Goal: Find specific page/section: Find specific page/section

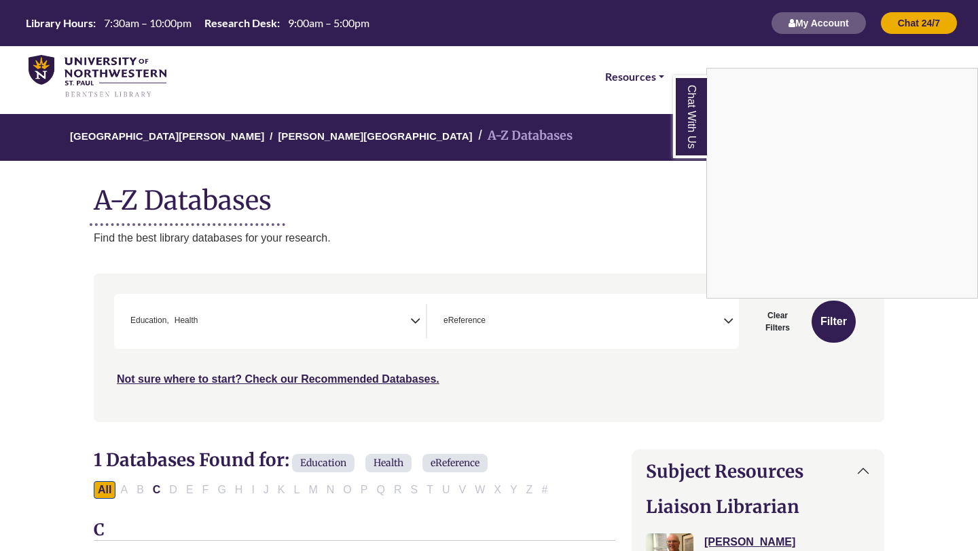
select select "*****"
click at [311, 141] on div "Chat With Us" at bounding box center [489, 275] width 978 height 551
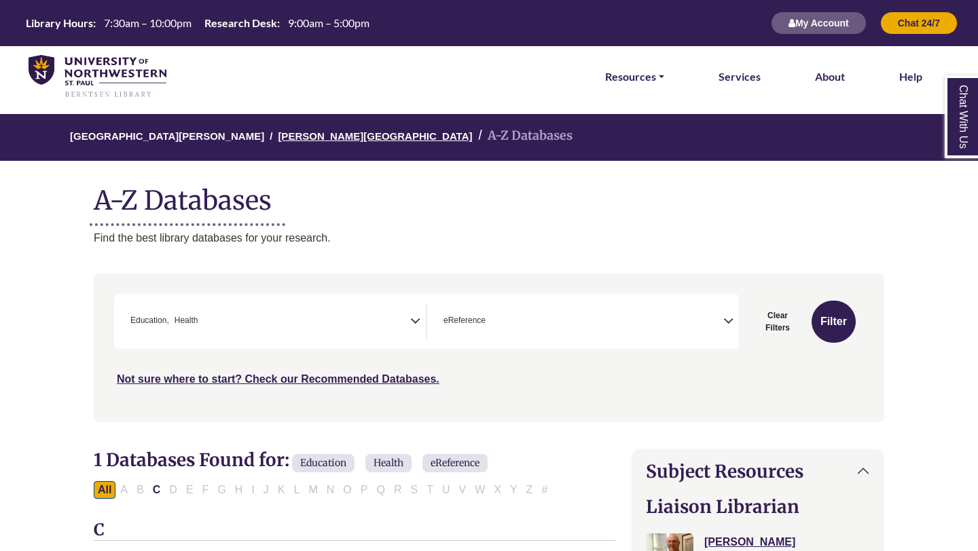
click at [311, 141] on link "[PERSON_NAME][GEOGRAPHIC_DATA]" at bounding box center [375, 135] width 194 height 14
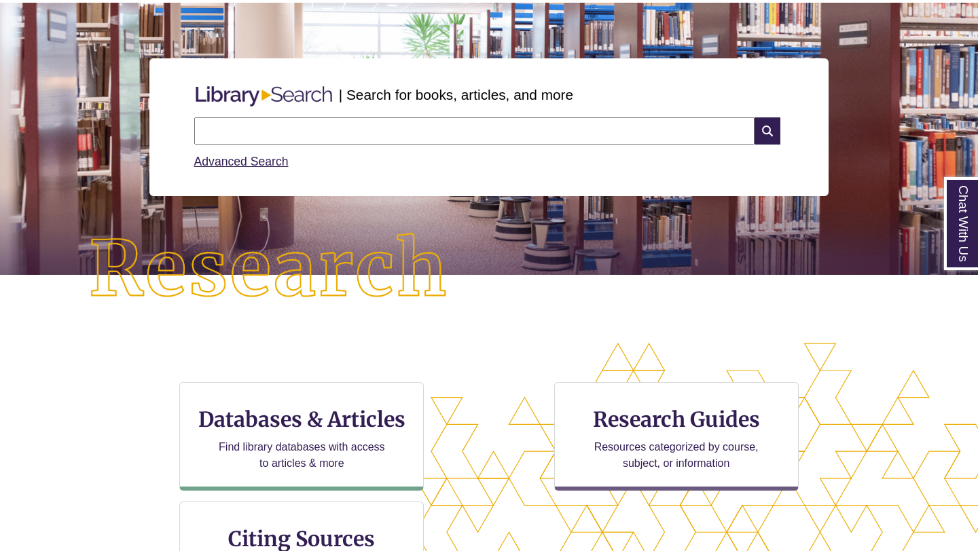
scroll to position [120, 0]
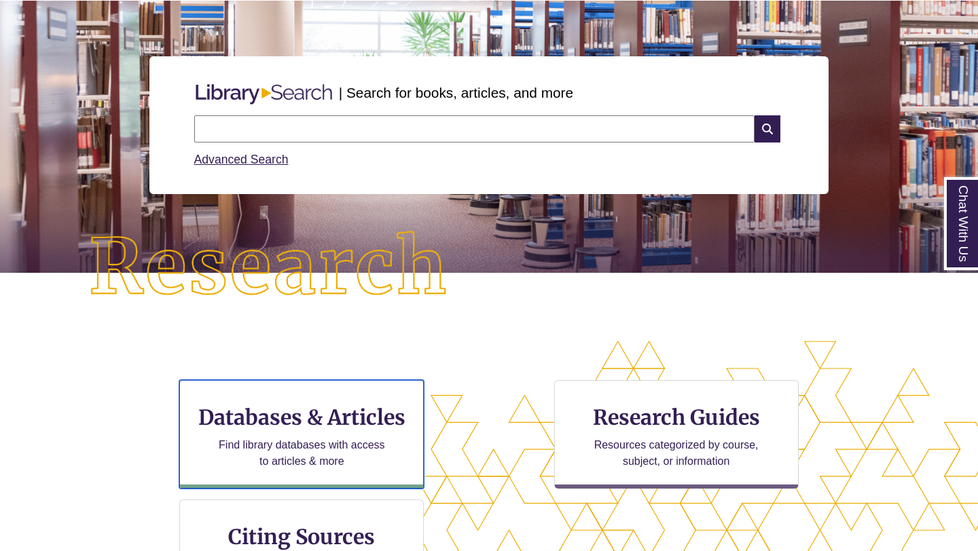
click at [276, 423] on h3 "Databases & Articles" at bounding box center [301, 418] width 221 height 26
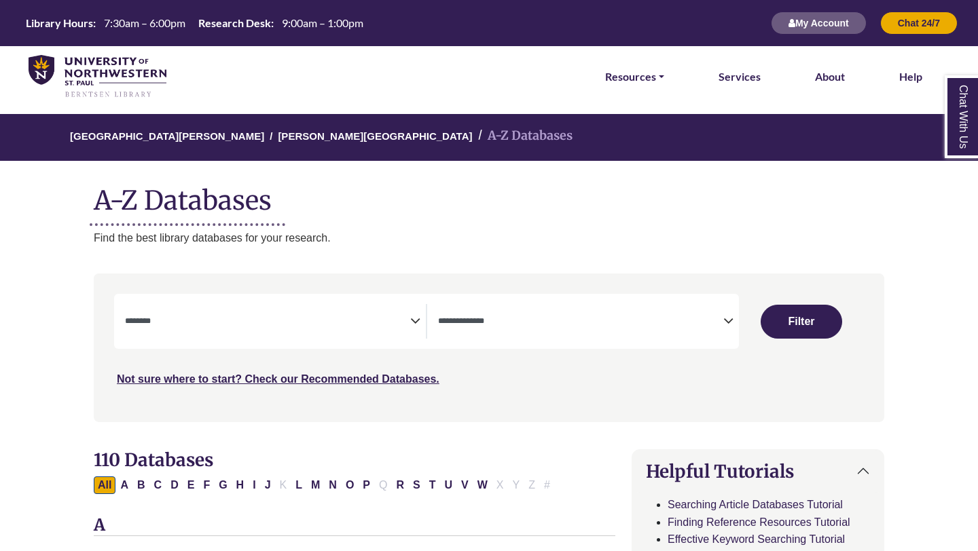
select select "Database Subject Filter"
select select "Database Types Filter"
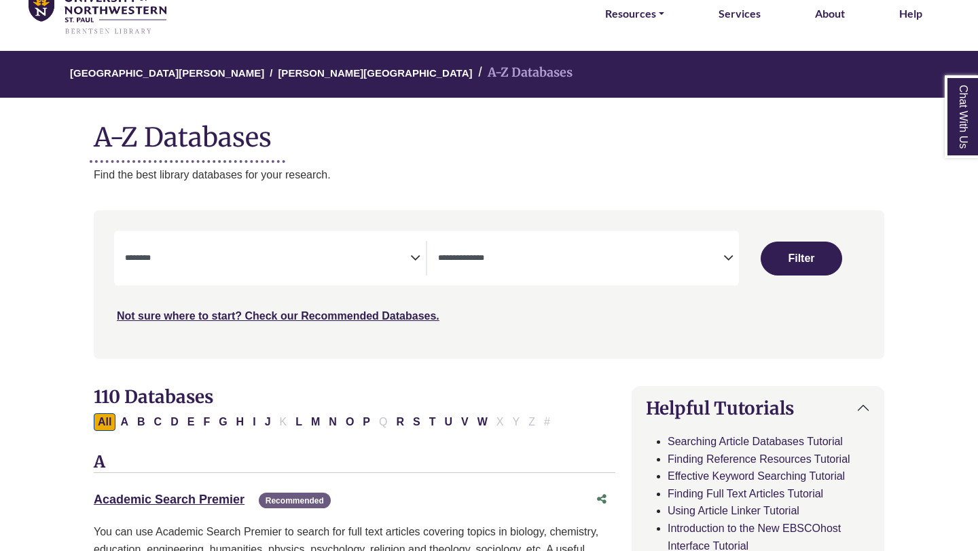
scroll to position [70, 0]
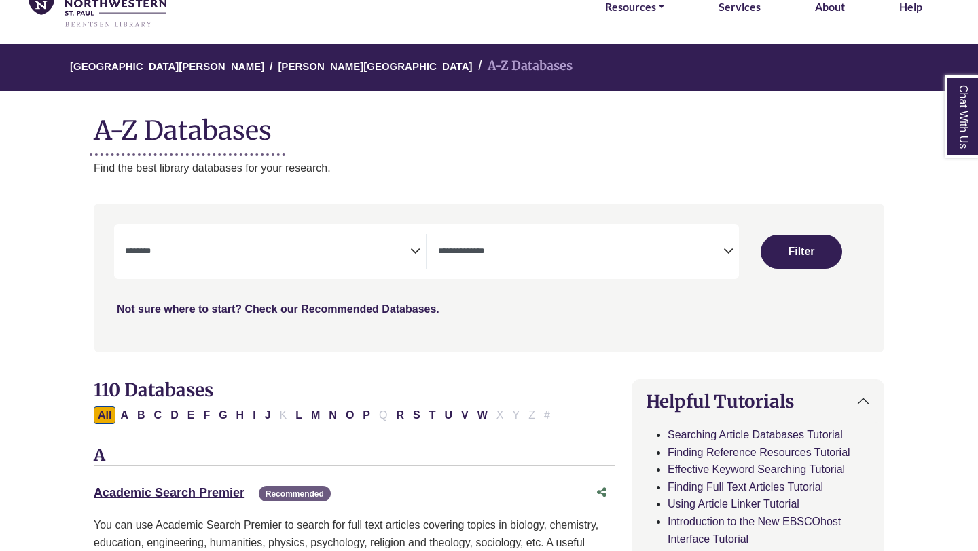
click at [413, 250] on icon "Search filters" at bounding box center [415, 249] width 10 height 20
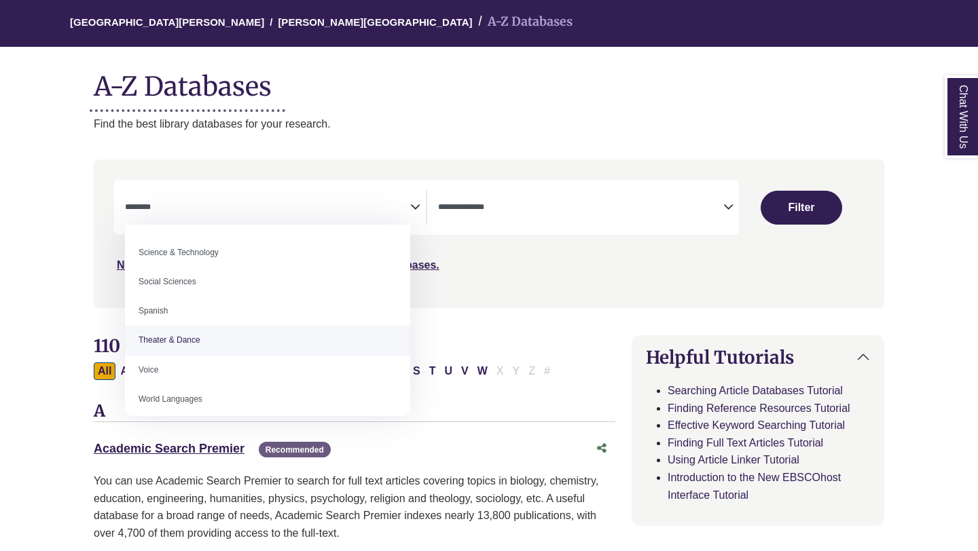
scroll to position [1161, 0]
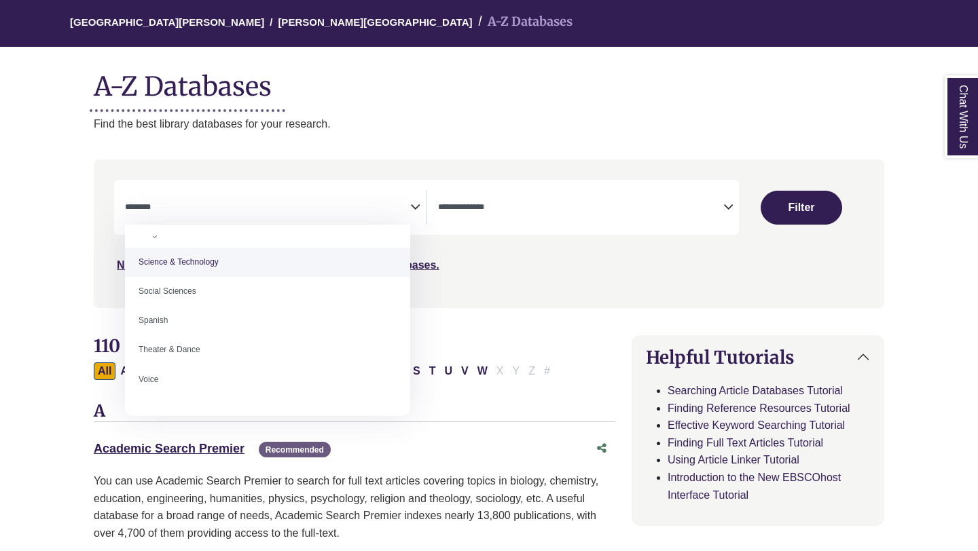
select select "*****"
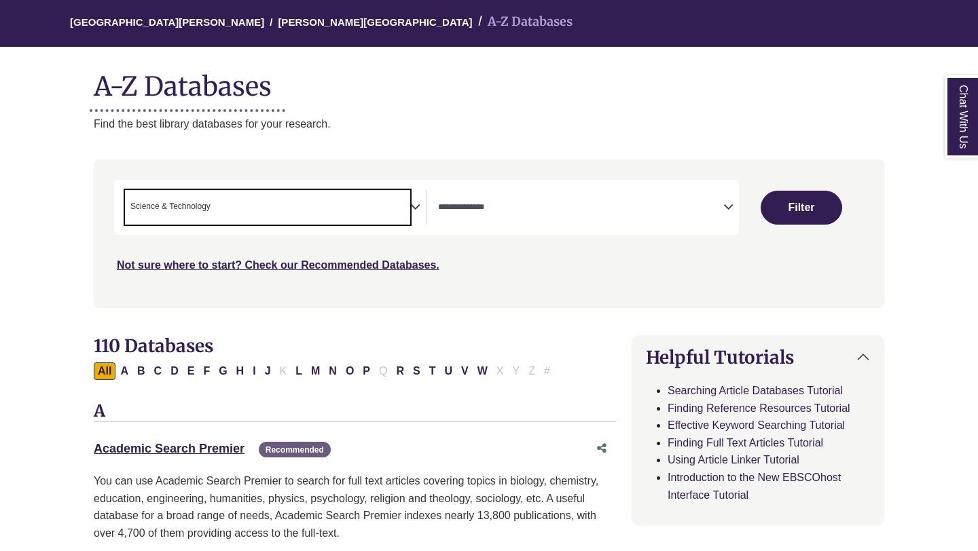
scroll to position [529, 0]
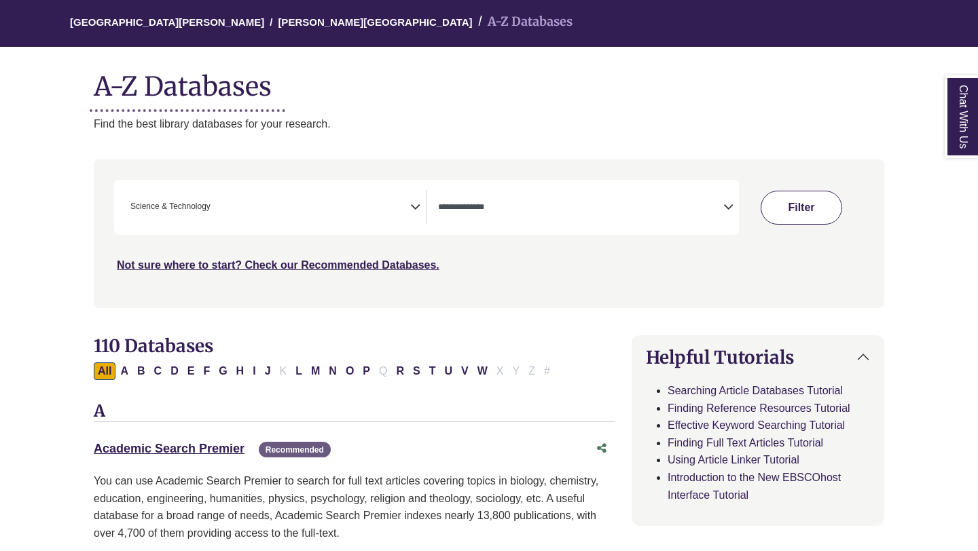
click at [775, 211] on button "Filter" at bounding box center [800, 208] width 81 height 34
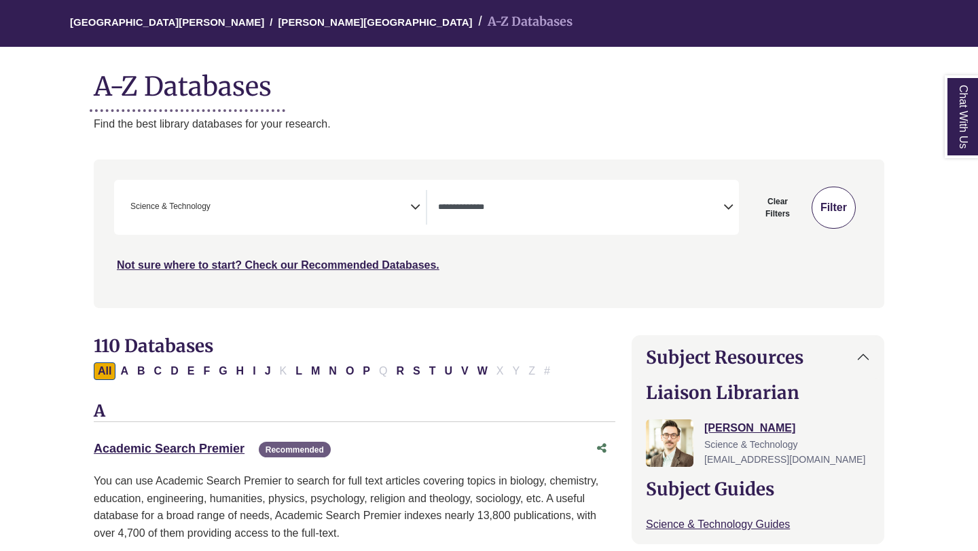
select select "Database Types Filter"
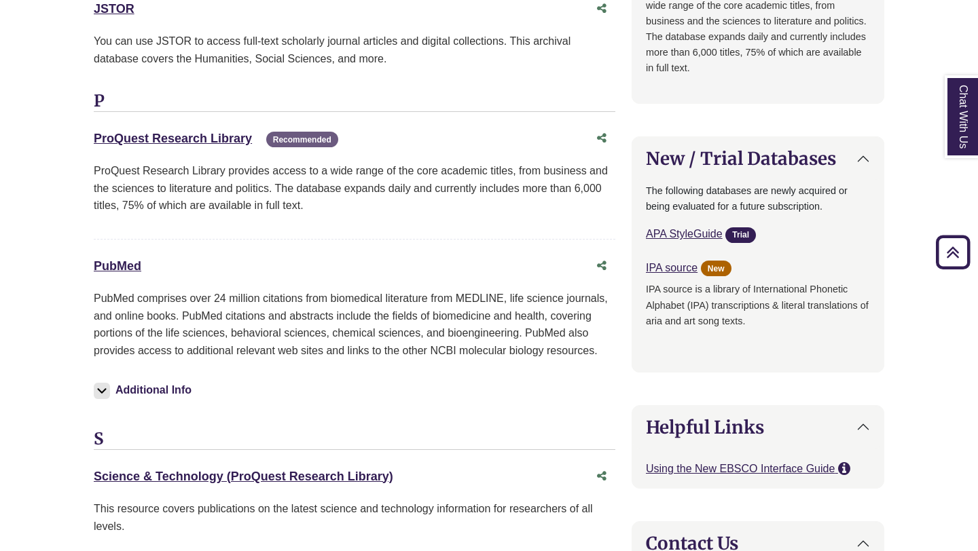
scroll to position [1215, 0]
